Goal: Find specific page/section: Find specific page/section

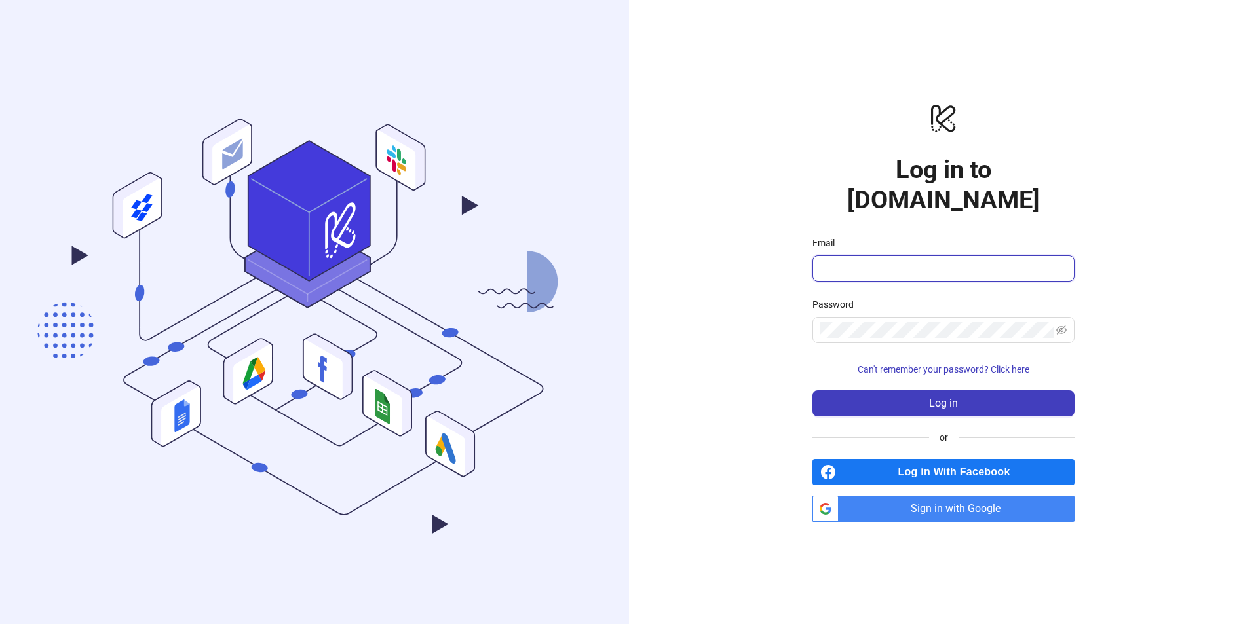
click at [906, 261] on input "Email" at bounding box center [942, 269] width 244 height 16
paste input "**********"
type input "**********"
click at [951, 391] on button "Log in" at bounding box center [944, 404] width 262 height 26
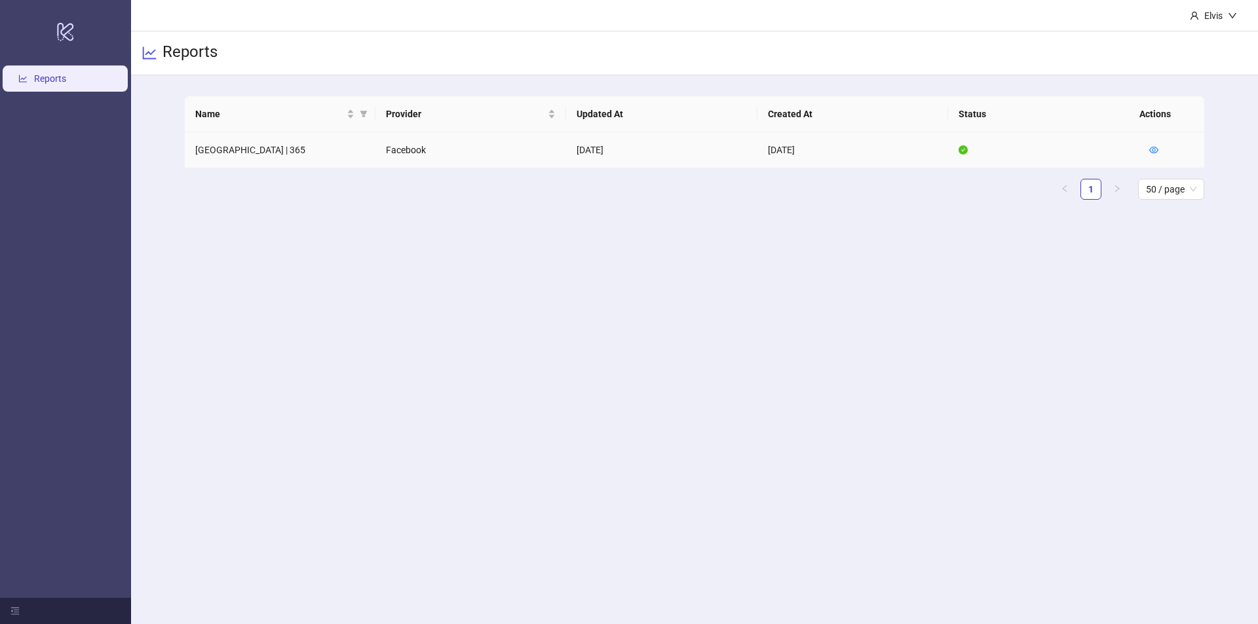
click at [233, 145] on td "[GEOGRAPHIC_DATA] | 365" at bounding box center [280, 150] width 191 height 36
click at [232, 147] on td "[GEOGRAPHIC_DATA] | 365" at bounding box center [280, 150] width 191 height 36
click at [34, 75] on link "Reports" at bounding box center [50, 78] width 32 height 10
click at [66, 79] on link "Reports" at bounding box center [50, 78] width 32 height 10
click at [195, 48] on h3 "Reports" at bounding box center [190, 53] width 55 height 22
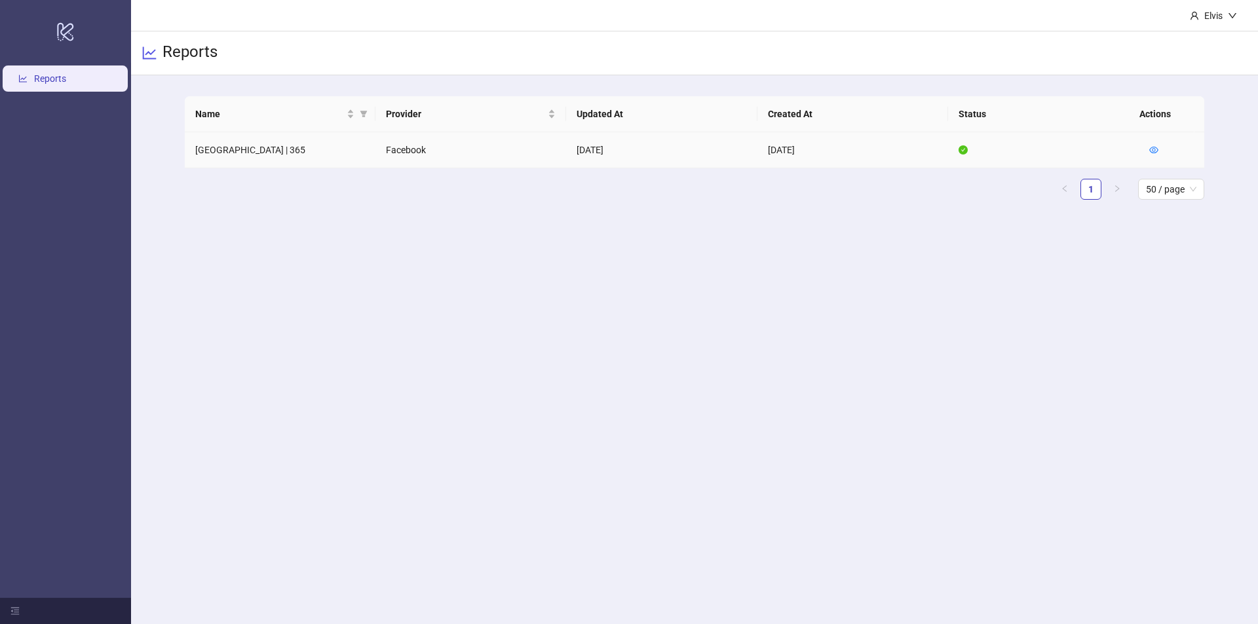
click at [214, 144] on td "[GEOGRAPHIC_DATA] | 365" at bounding box center [280, 150] width 191 height 36
click at [226, 149] on td "[GEOGRAPHIC_DATA] | 365" at bounding box center [280, 150] width 191 height 36
drag, startPoint x: 389, startPoint y: 146, endPoint x: 445, endPoint y: 144, distance: 55.7
click at [392, 146] on td "Facebook" at bounding box center [470, 150] width 191 height 36
click at [457, 146] on td "Facebook" at bounding box center [470, 150] width 191 height 36
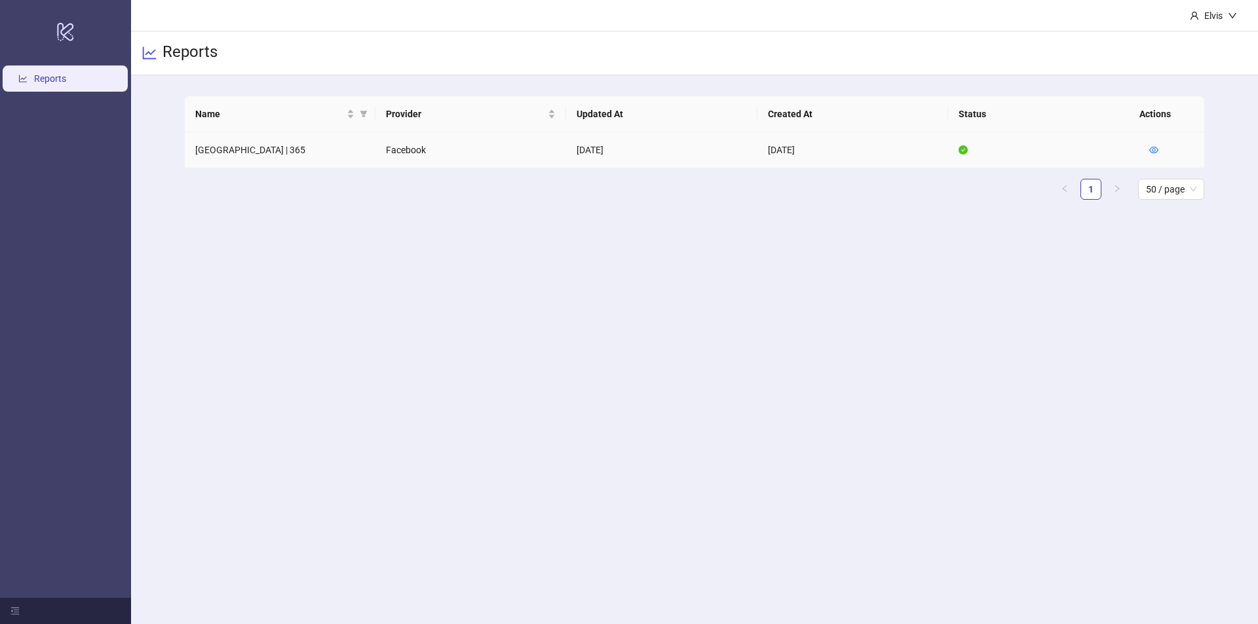
drag, startPoint x: 849, startPoint y: 142, endPoint x: 922, endPoint y: 137, distance: 73.6
click at [859, 144] on td "[DATE]" at bounding box center [853, 150] width 191 height 36
click at [273, 624] on html "logo/logo-mobile Reports Elvis Reports Name Provider Updated At Created At Stat…" at bounding box center [629, 312] width 1258 height 624
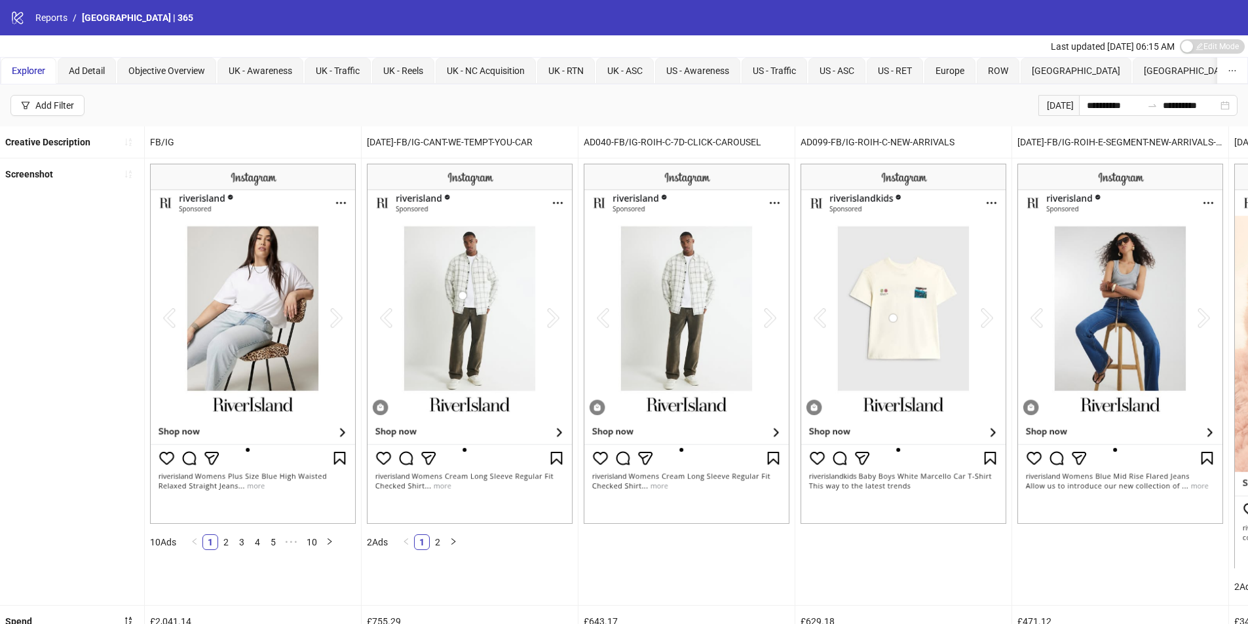
click at [557, 317] on img at bounding box center [470, 344] width 206 height 360
click at [553, 315] on img at bounding box center [470, 344] width 206 height 360
click at [771, 314] on img at bounding box center [687, 344] width 206 height 360
click at [1206, 320] on img at bounding box center [1121, 344] width 206 height 360
click at [233, 543] on link "2" at bounding box center [226, 542] width 14 height 14
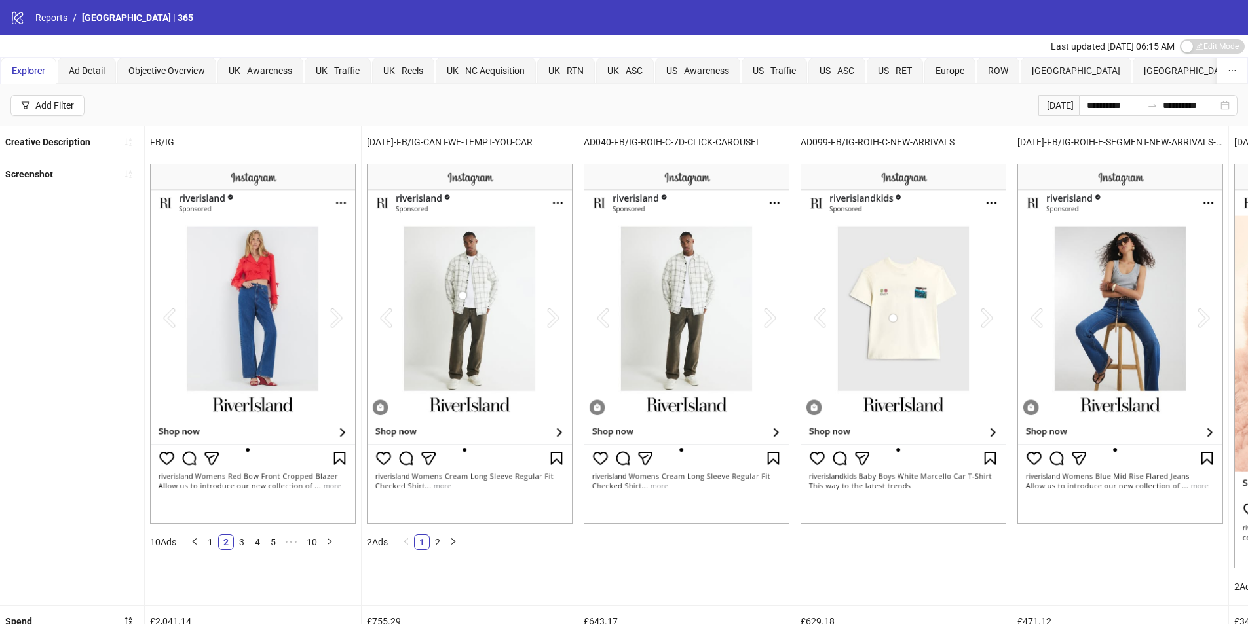
click at [336, 317] on img at bounding box center [253, 344] width 206 height 360
click at [216, 543] on link "1" at bounding box center [210, 542] width 14 height 14
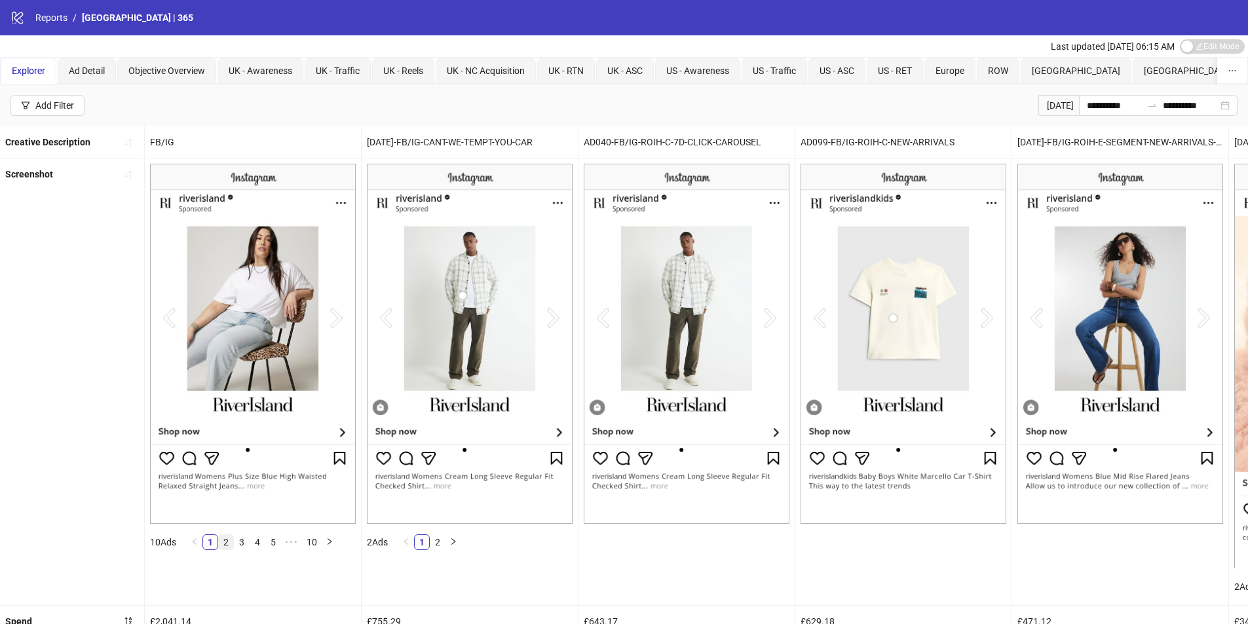
click at [232, 541] on link "2" at bounding box center [226, 542] width 14 height 14
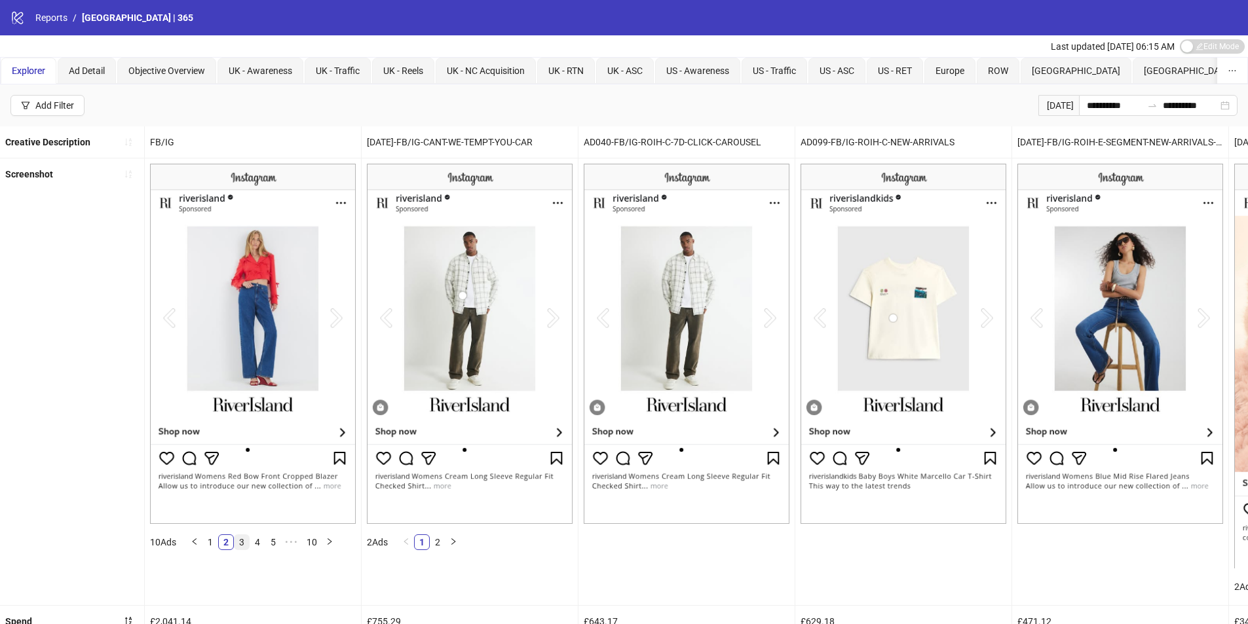
click at [248, 544] on link "3" at bounding box center [242, 542] width 14 height 14
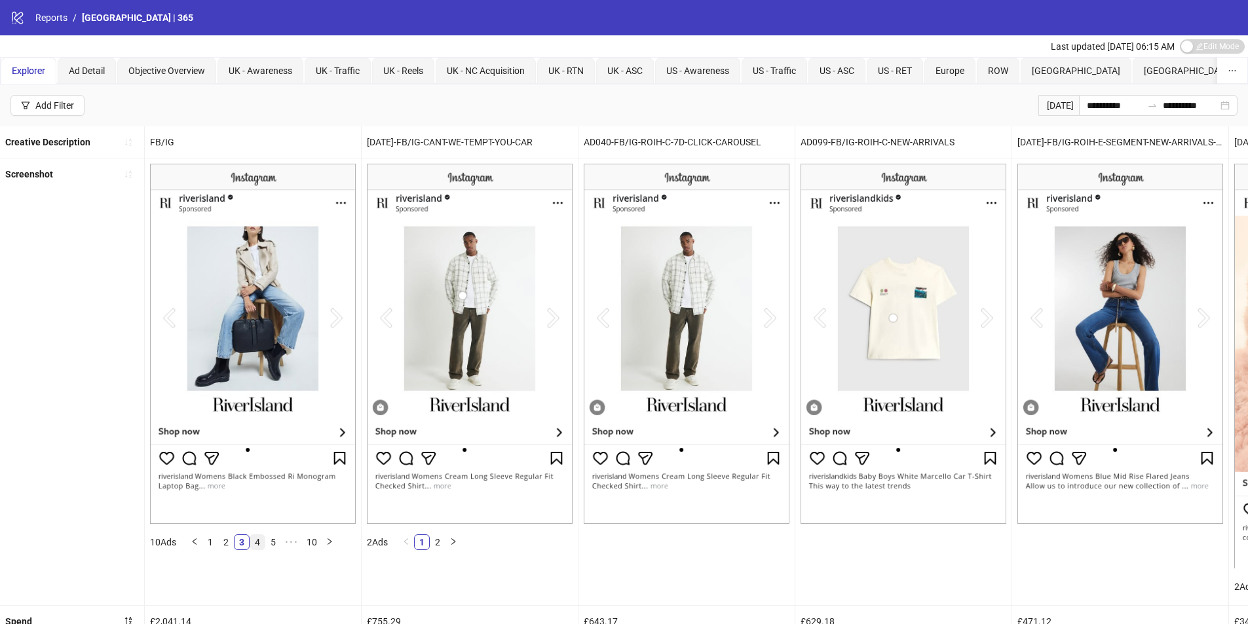
click at [257, 542] on link "4" at bounding box center [257, 542] width 14 height 14
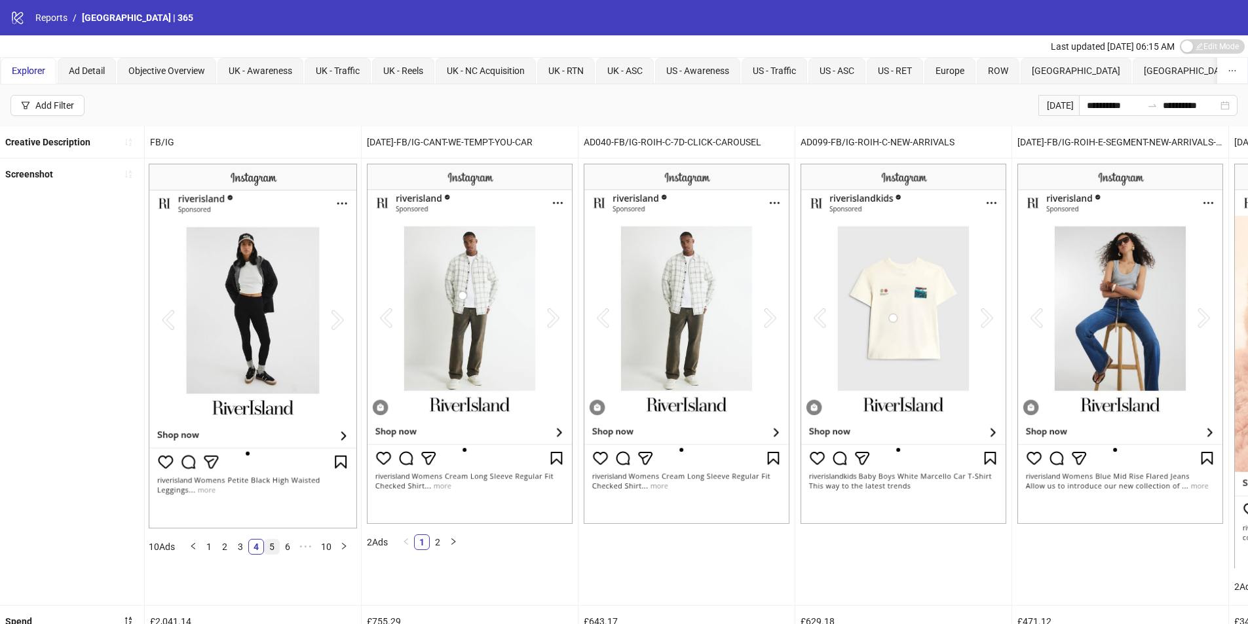
click at [275, 547] on link "5" at bounding box center [272, 547] width 14 height 14
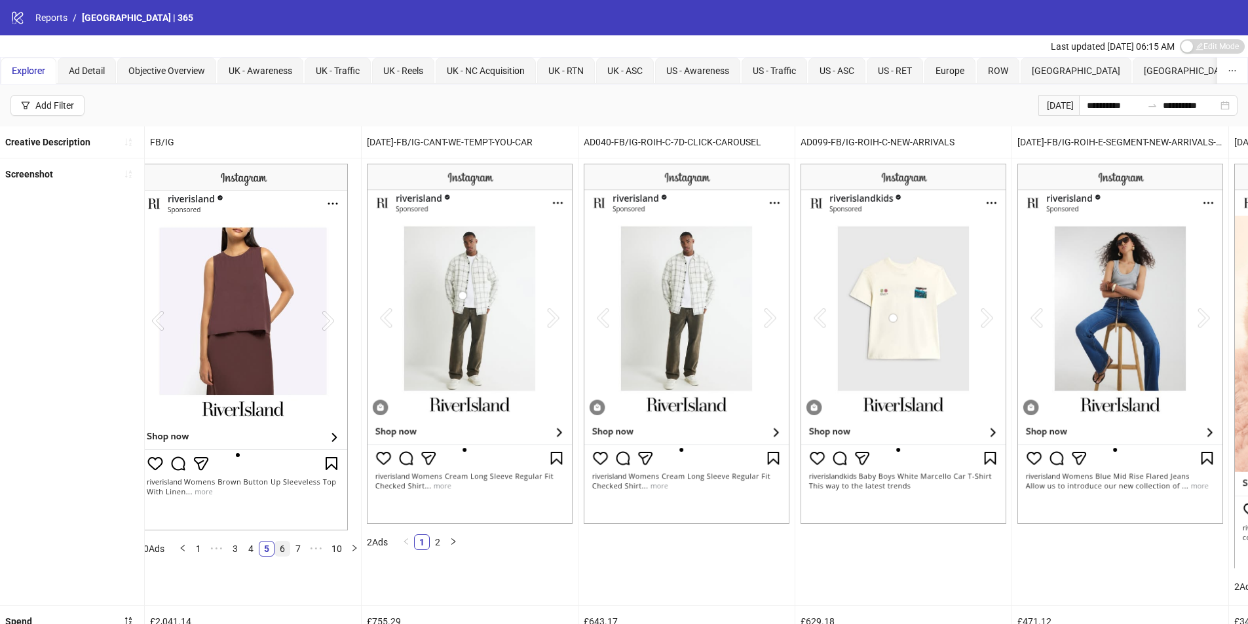
click at [287, 547] on link "6" at bounding box center [282, 549] width 14 height 14
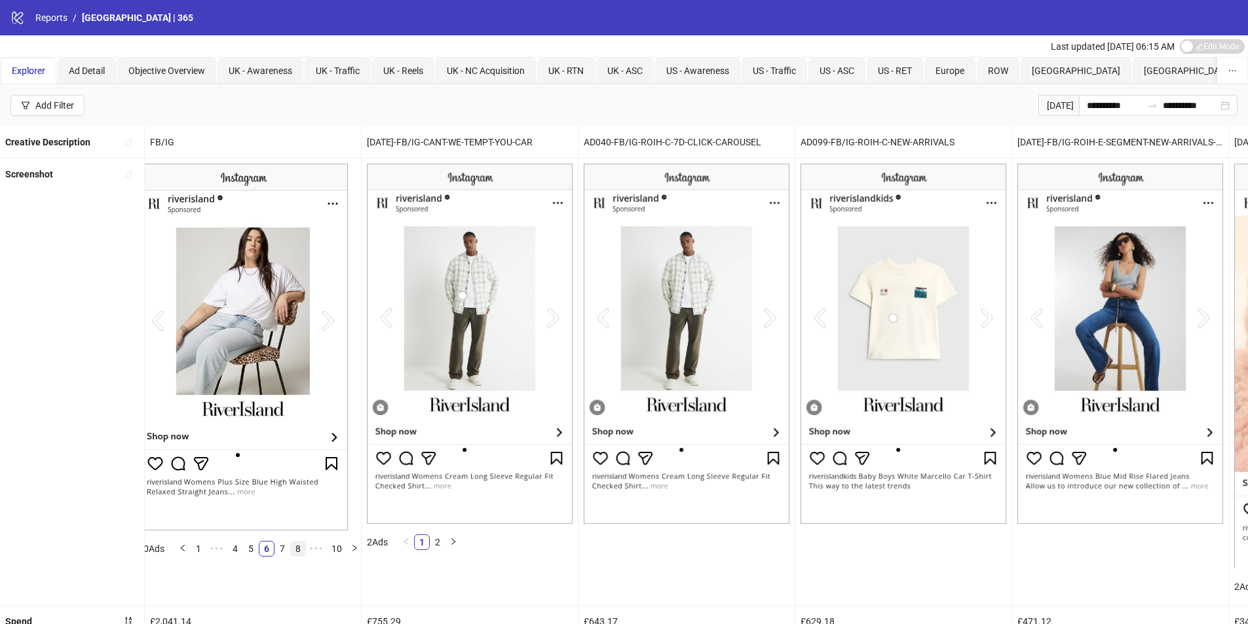
click at [302, 546] on link "8" at bounding box center [298, 549] width 14 height 14
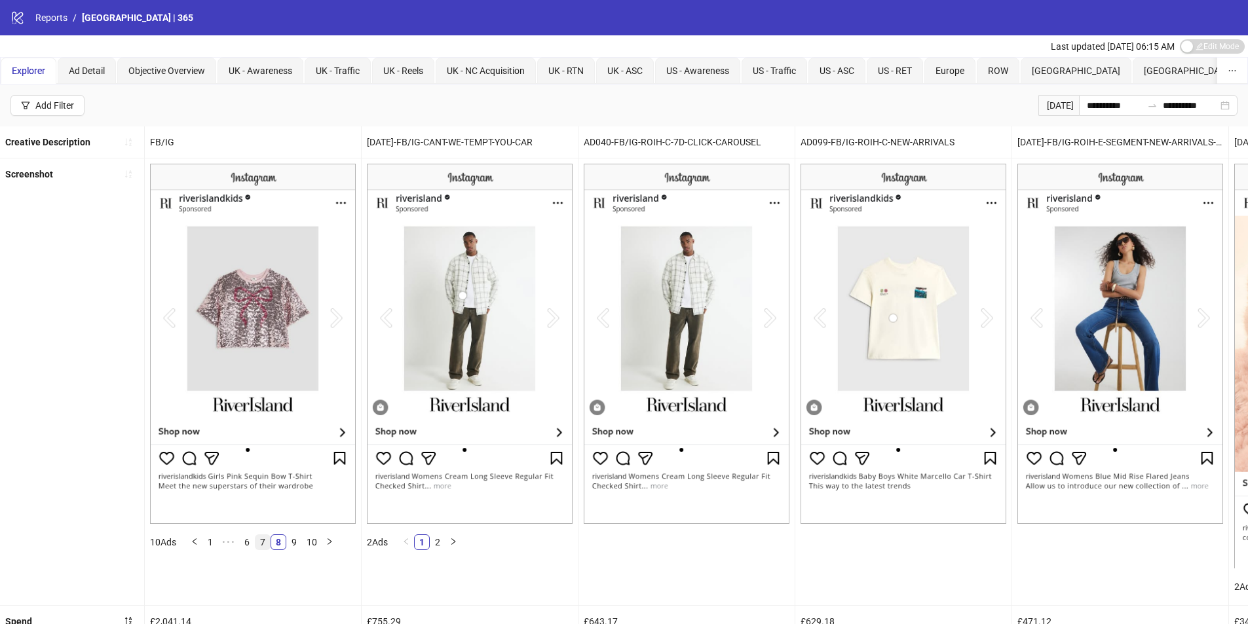
click at [266, 539] on link "7" at bounding box center [263, 542] width 14 height 14
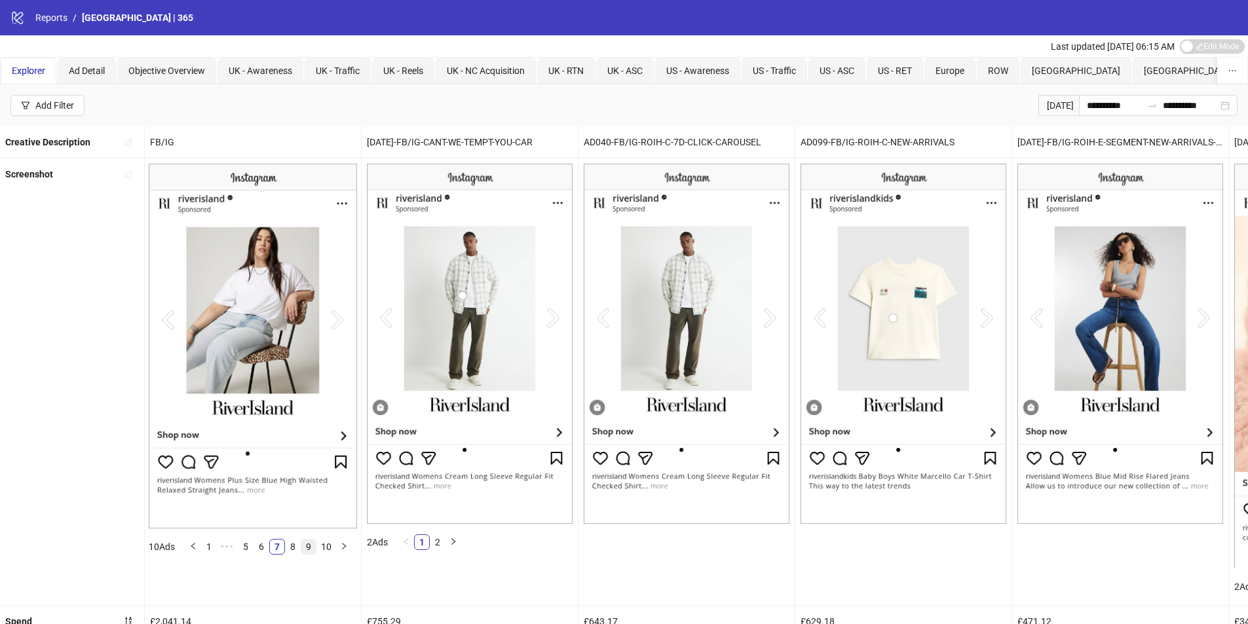
click at [313, 548] on link "9" at bounding box center [308, 547] width 14 height 14
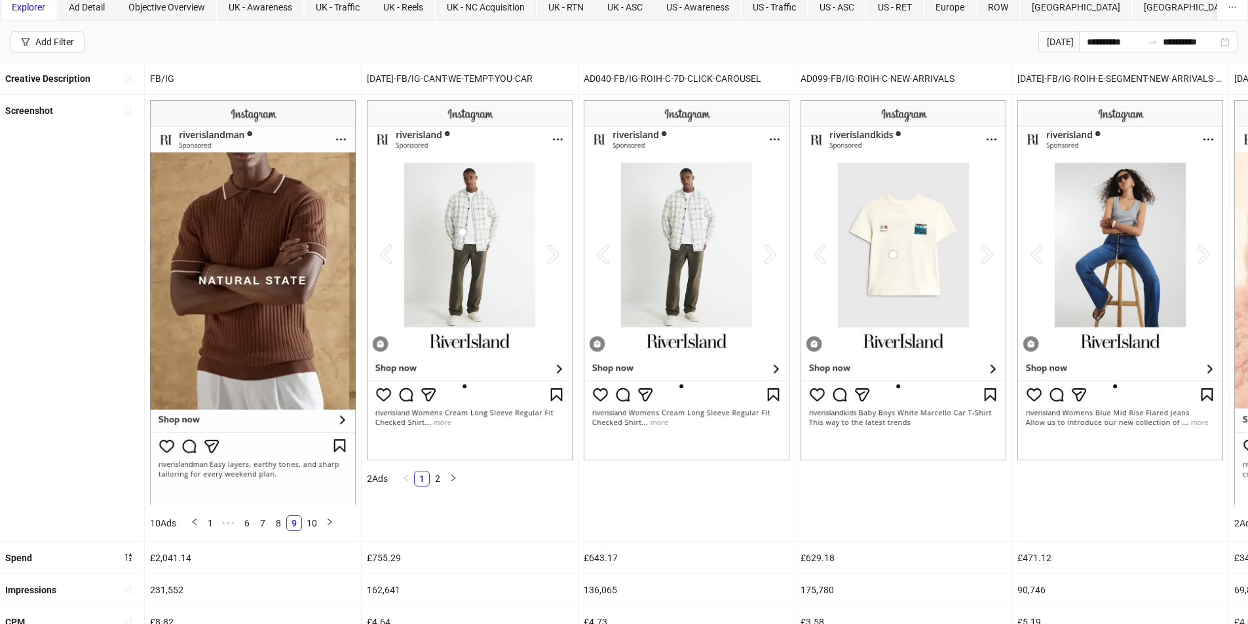
scroll to position [131, 0]
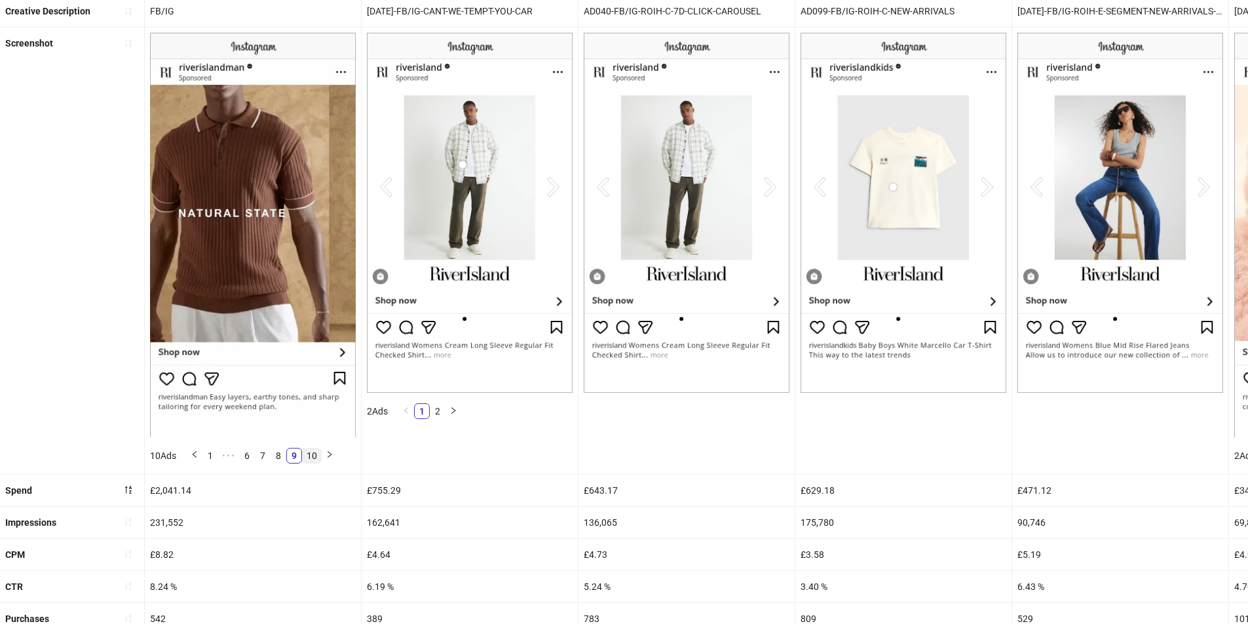
click at [316, 458] on link "10" at bounding box center [312, 456] width 18 height 14
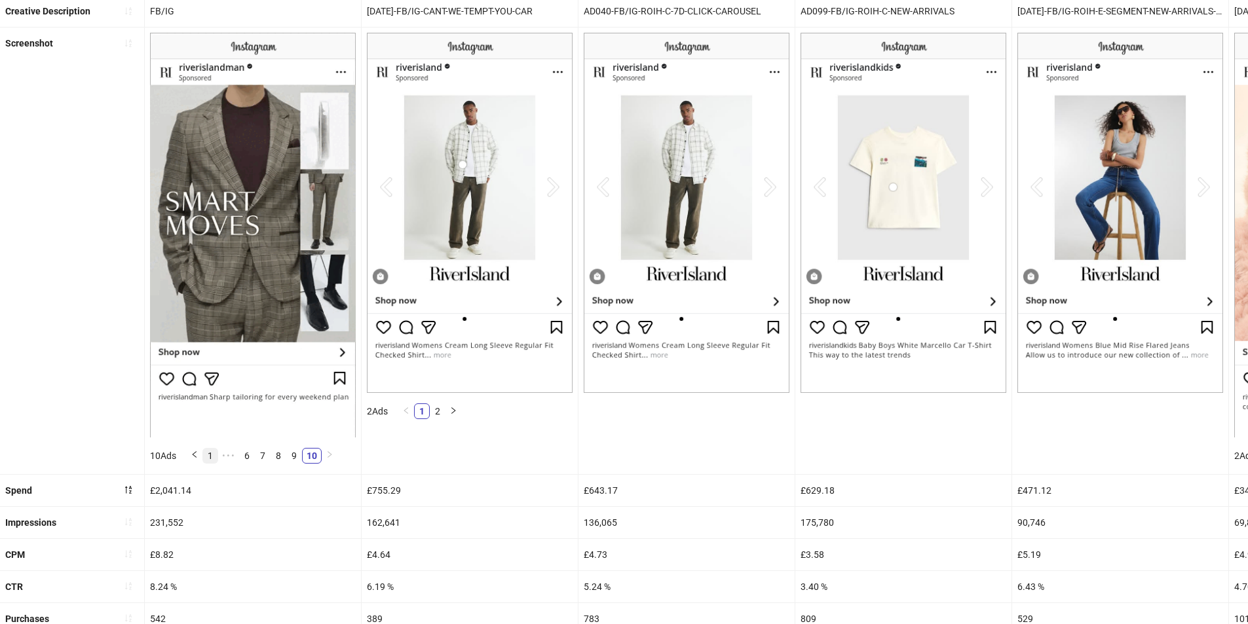
click at [212, 461] on link "1" at bounding box center [210, 456] width 14 height 14
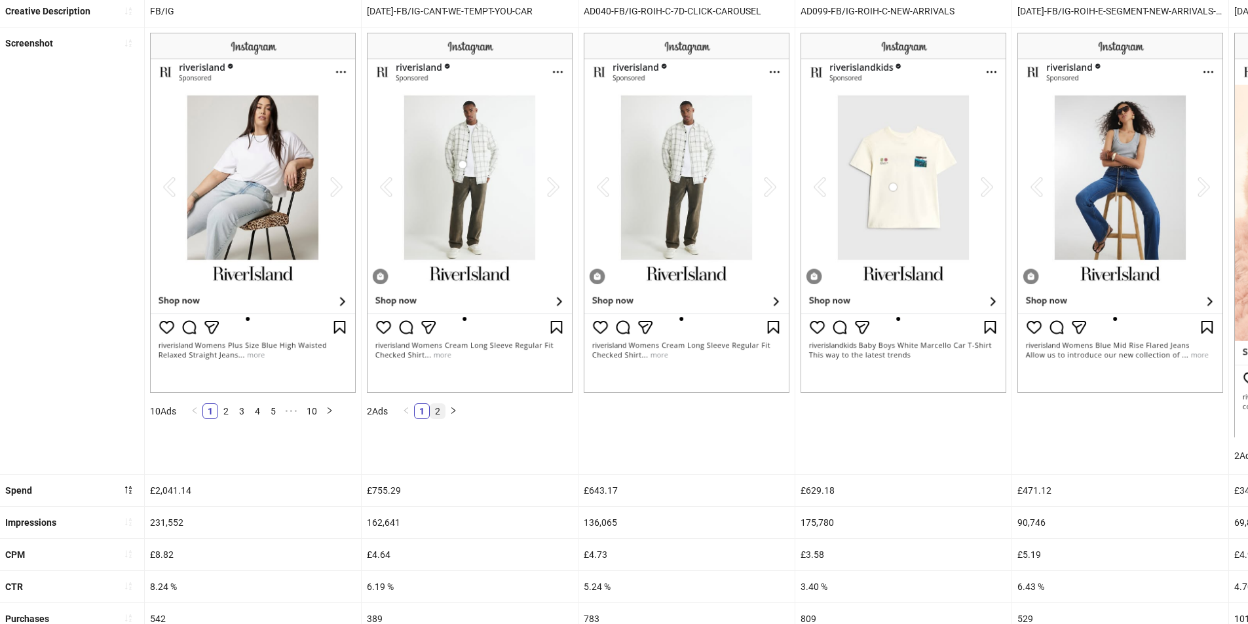
click at [444, 415] on link "2" at bounding box center [438, 411] width 14 height 14
click at [424, 413] on link "1" at bounding box center [422, 411] width 14 height 14
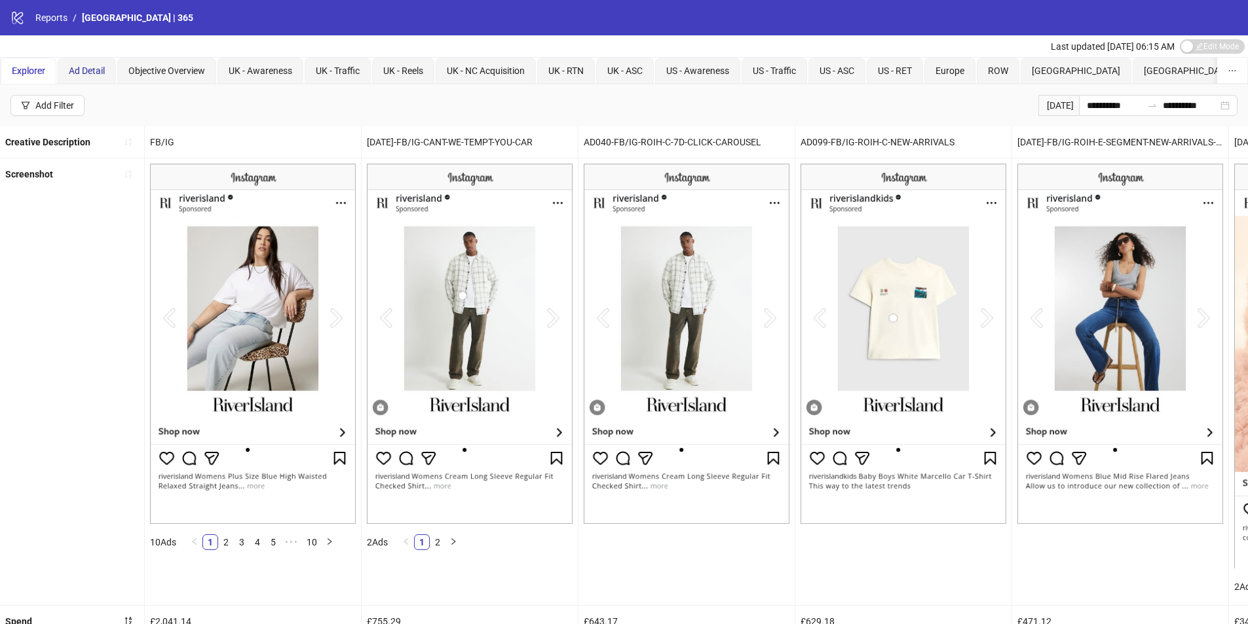
click at [92, 75] on span "Ad Detail" at bounding box center [87, 71] width 36 height 10
